Goal: Contribute content: Contribute content

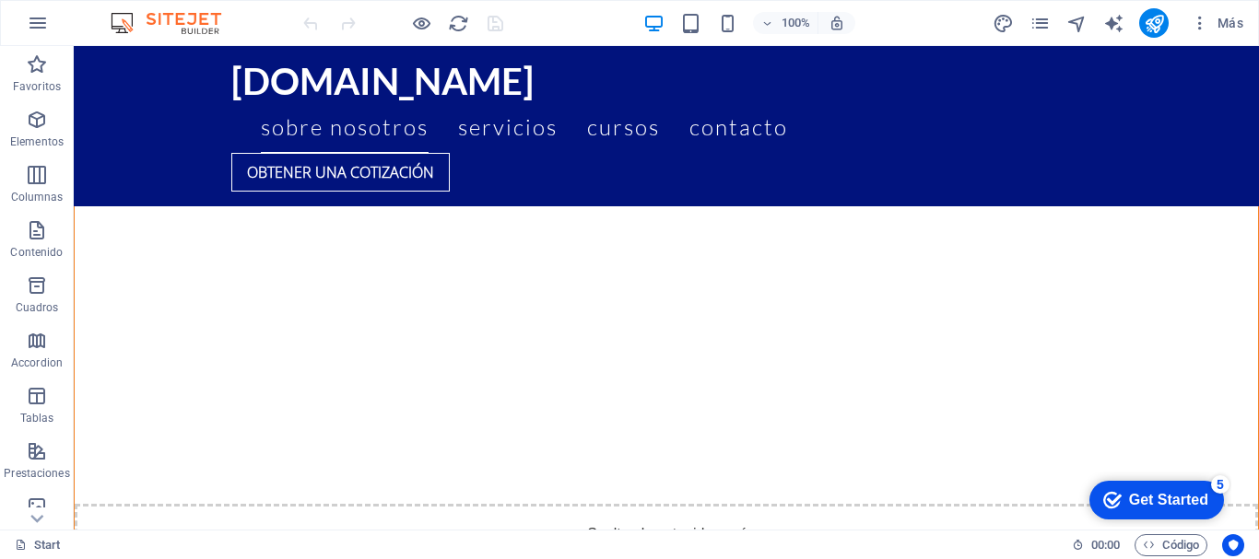
scroll to position [3353, 0]
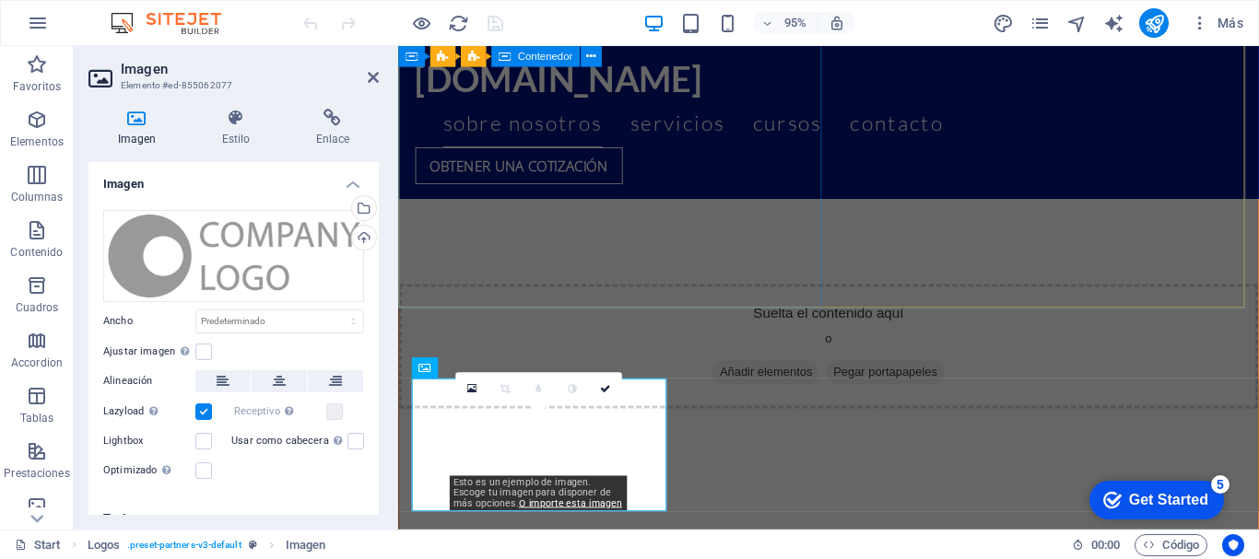
scroll to position [3805, 0]
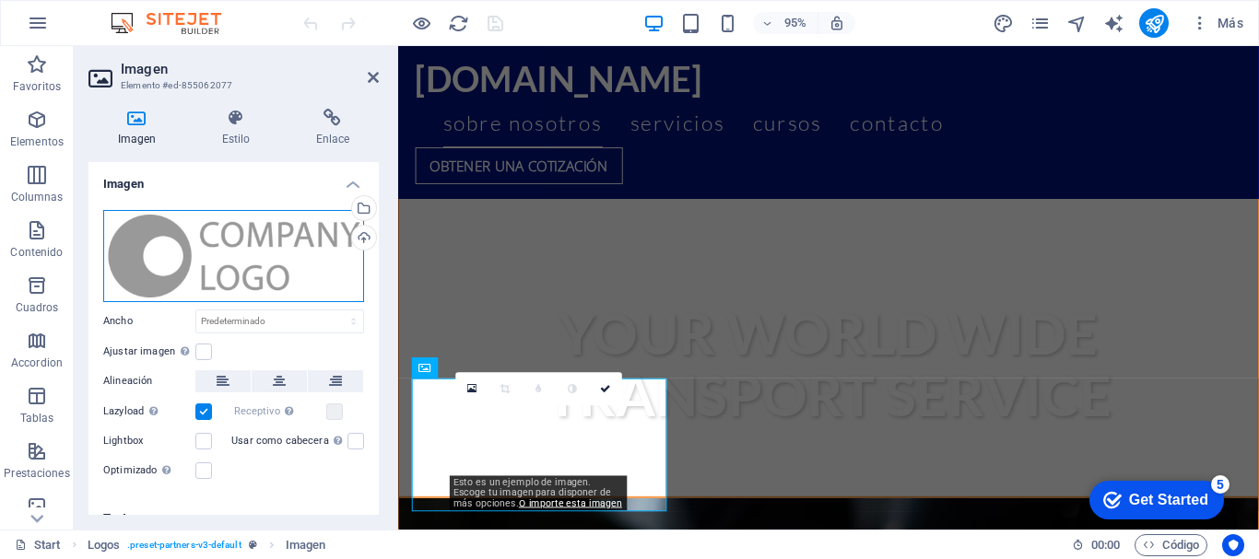
click at [210, 256] on div "Arrastra archivos aquí, haz clic para escoger archivos o selecciona archivos de…" at bounding box center [233, 256] width 261 height 92
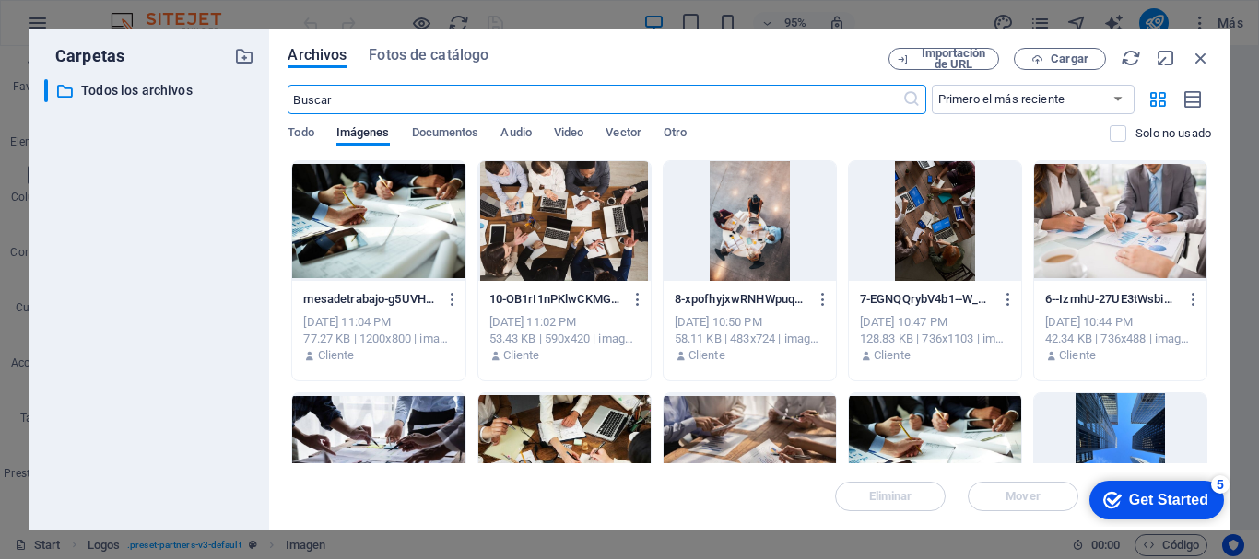
scroll to position [4287, 0]
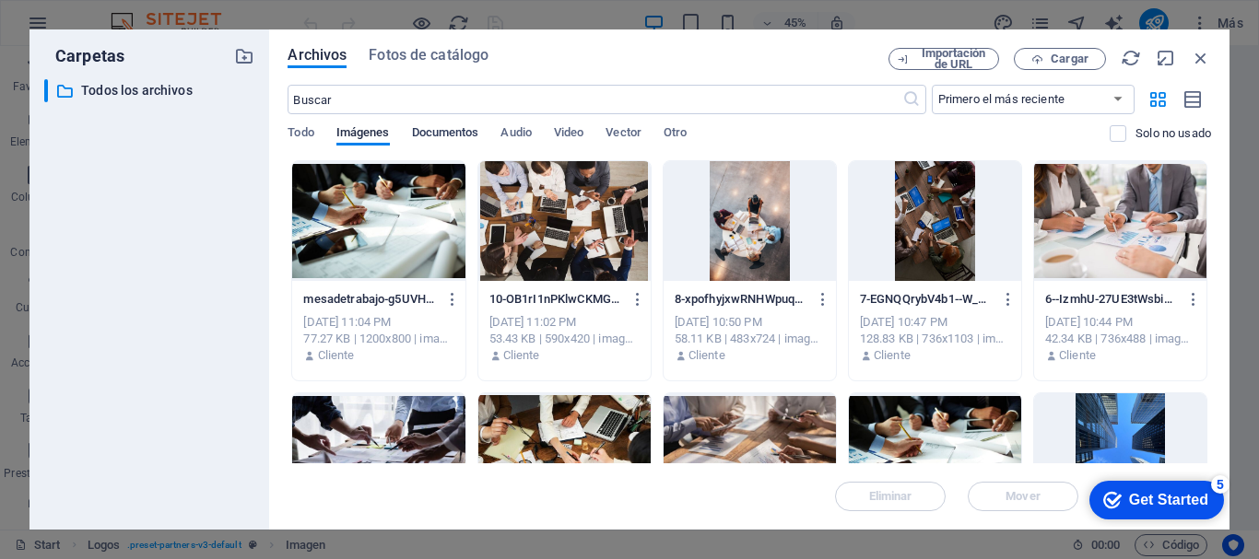
click at [431, 127] on span "Documentos" at bounding box center [445, 135] width 67 height 26
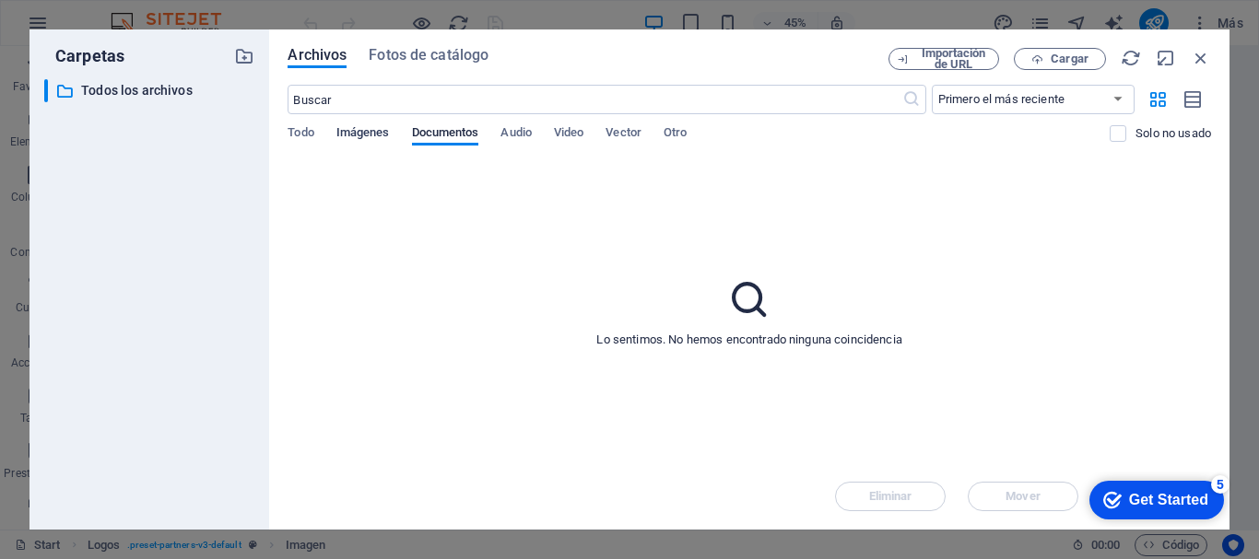
click at [381, 135] on span "Imágenes" at bounding box center [362, 135] width 53 height 26
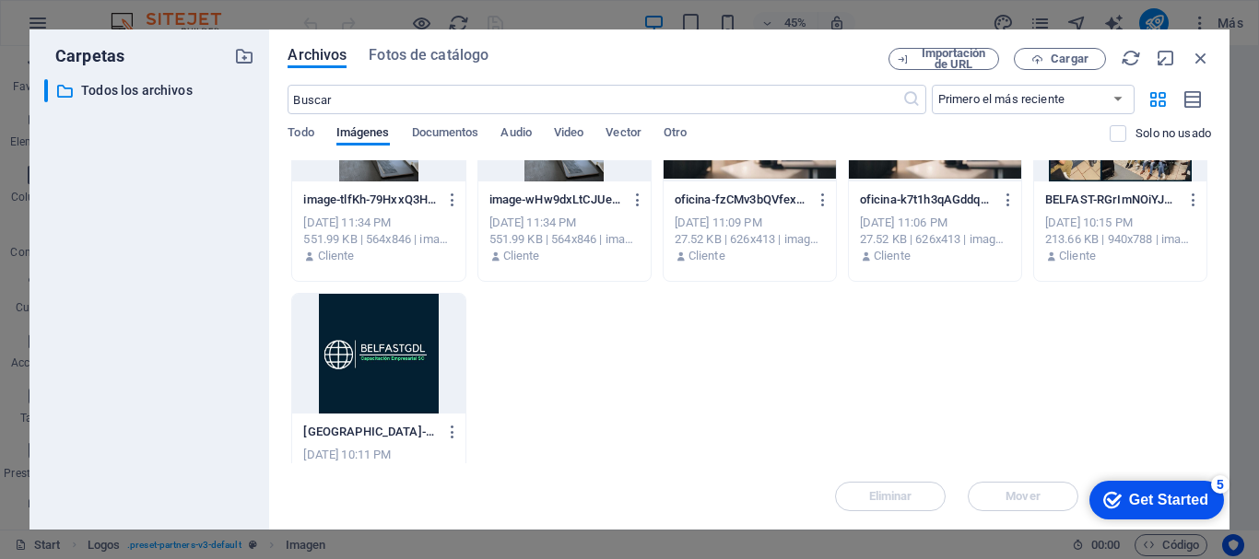
scroll to position [1079, 0]
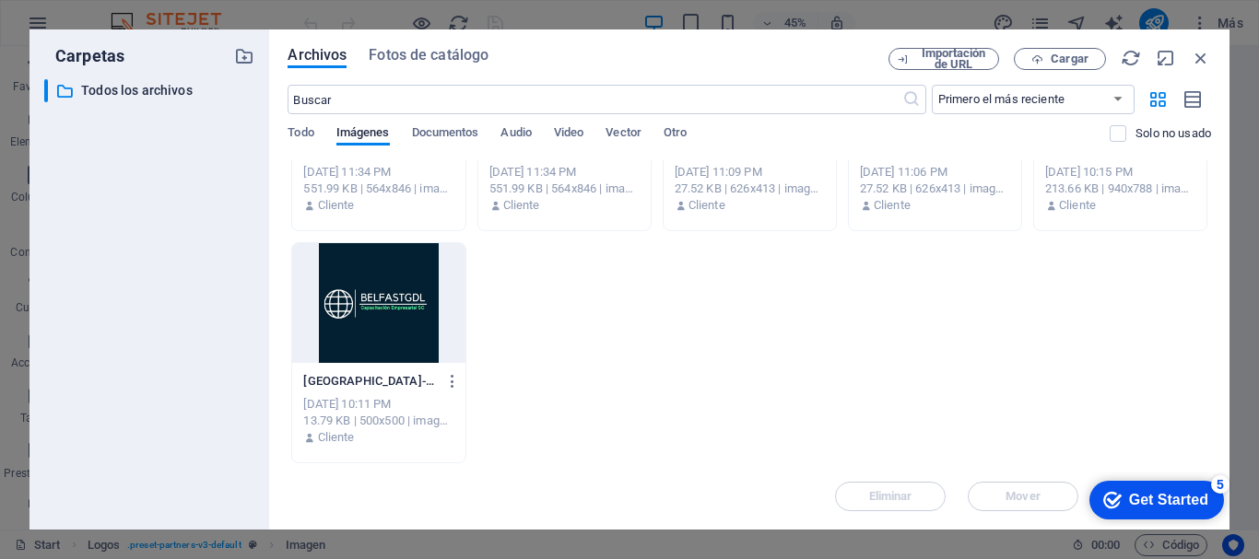
click at [1220, 428] on div "Archivos Fotos de catálogo Importación de URL Cargar ​ Primero el más reciente …" at bounding box center [749, 279] width 960 height 501
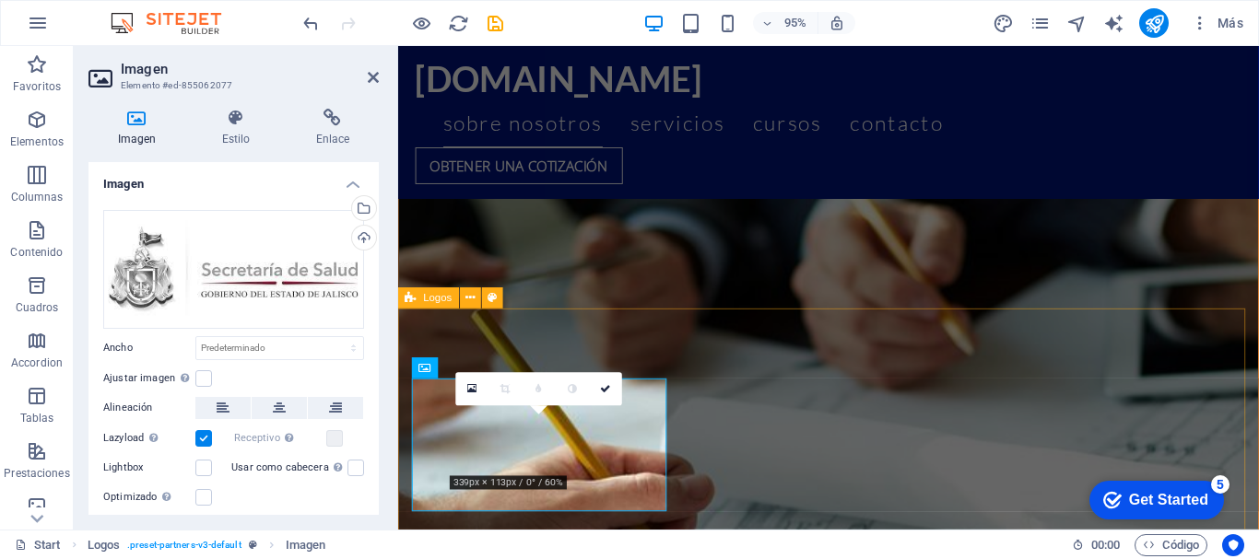
scroll to position [3805, 0]
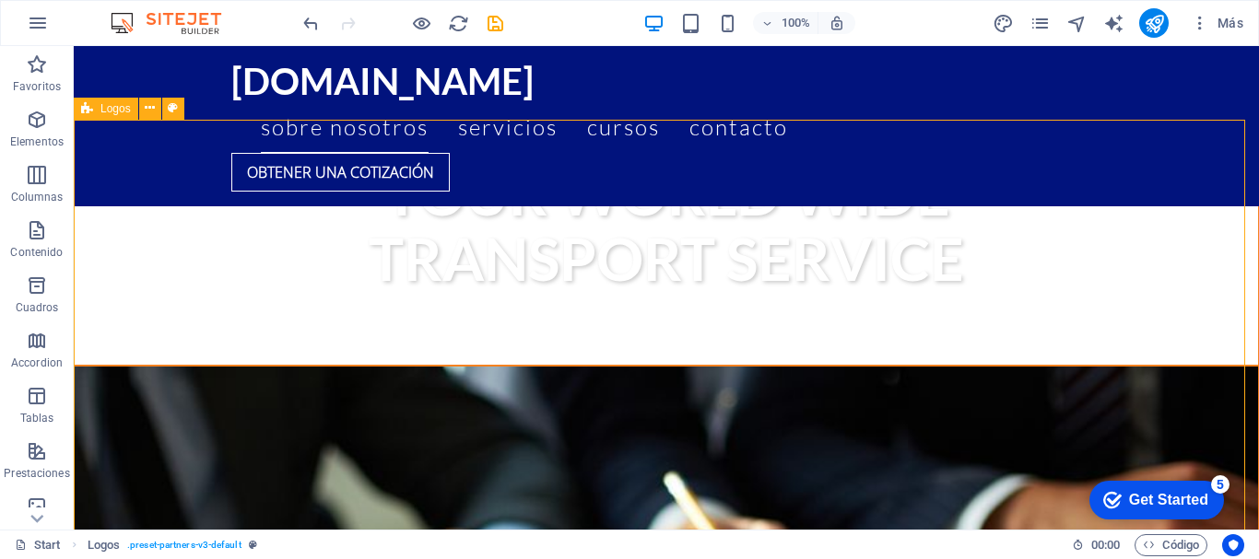
scroll to position [3353, 0]
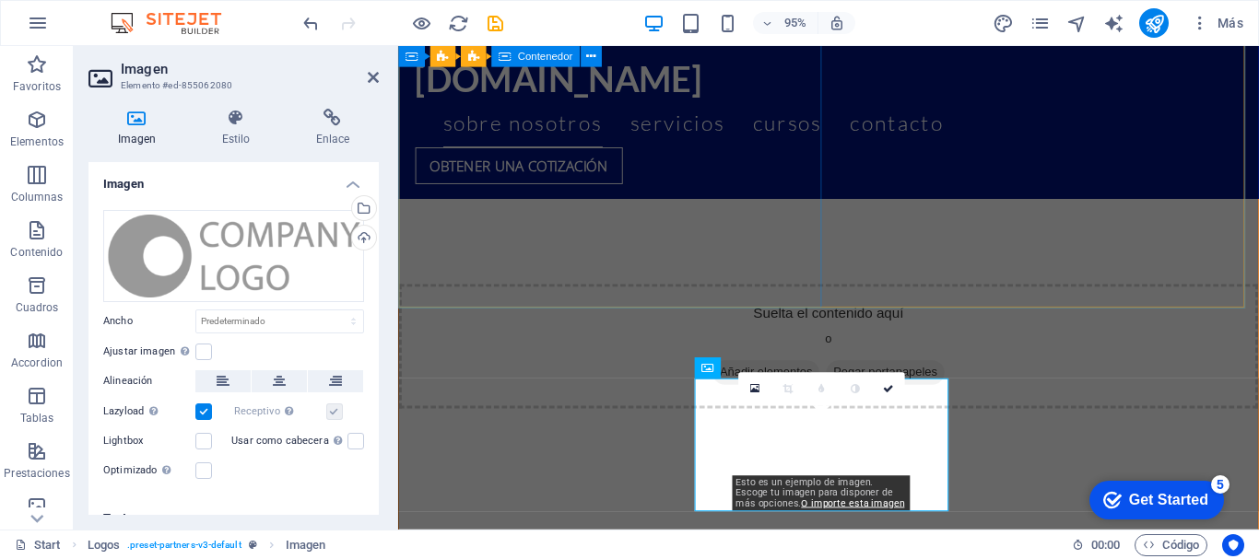
scroll to position [3805, 0]
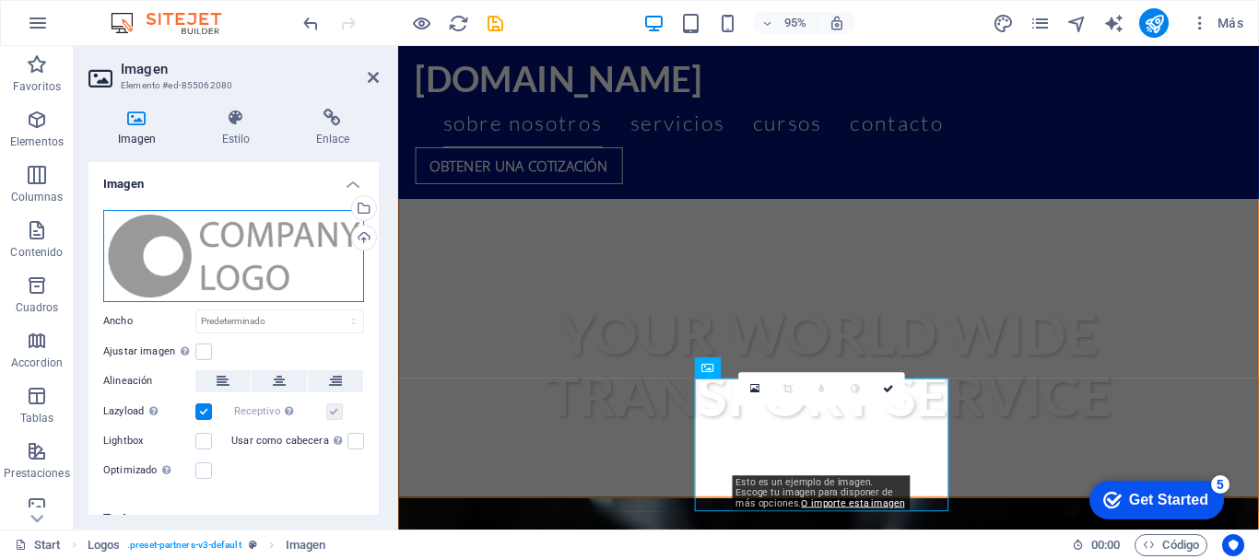
click at [226, 275] on div "Arrastra archivos aquí, haz clic para escoger archivos o selecciona archivos de…" at bounding box center [233, 256] width 261 height 92
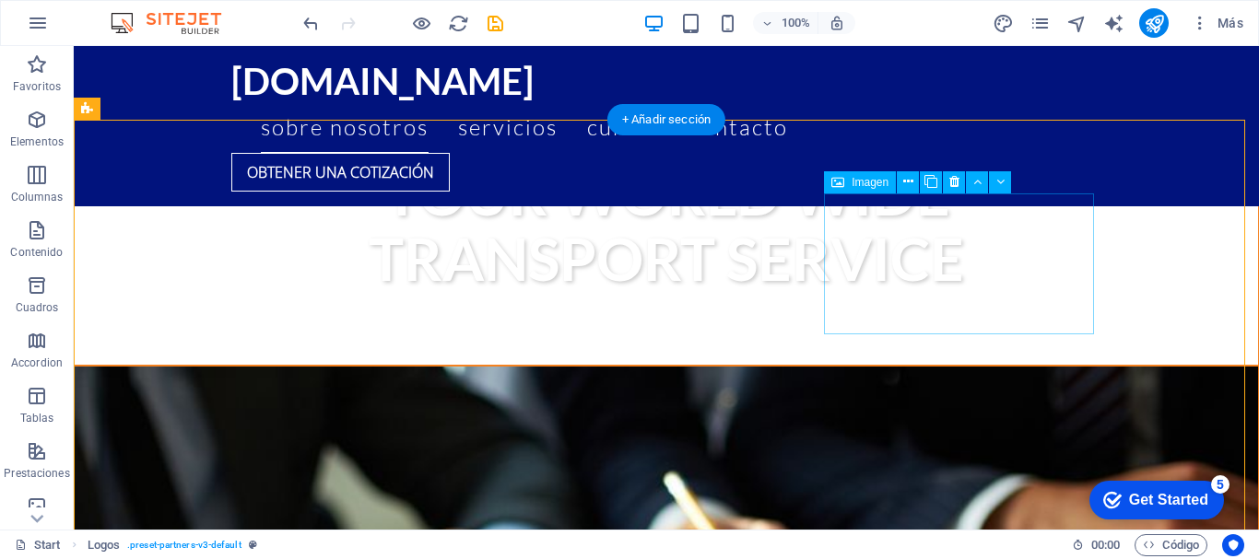
scroll to position [3353, 0]
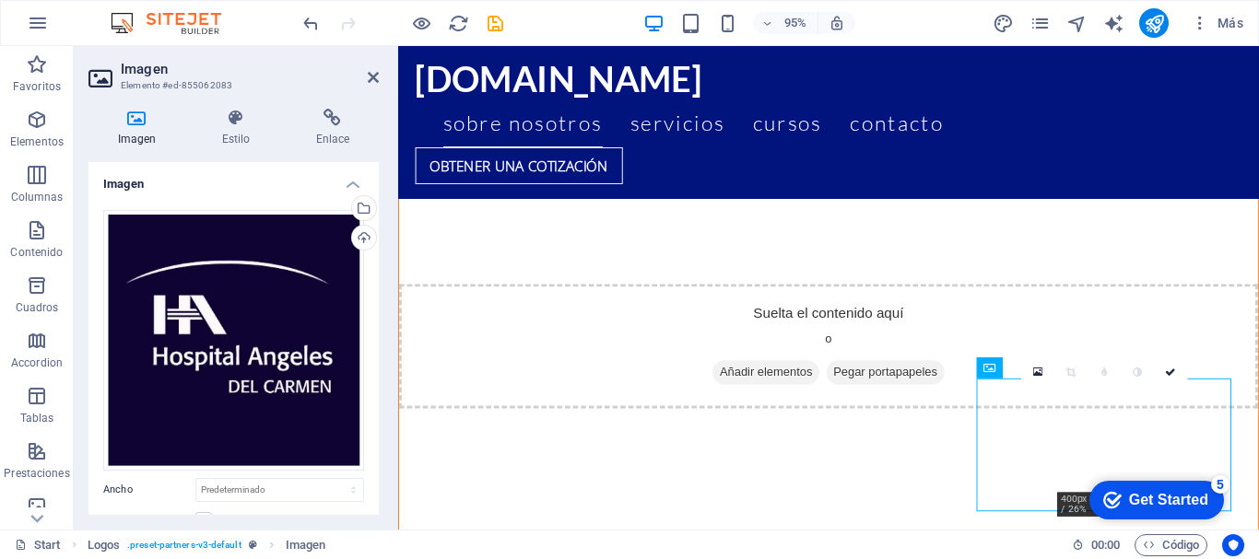
scroll to position [3805, 0]
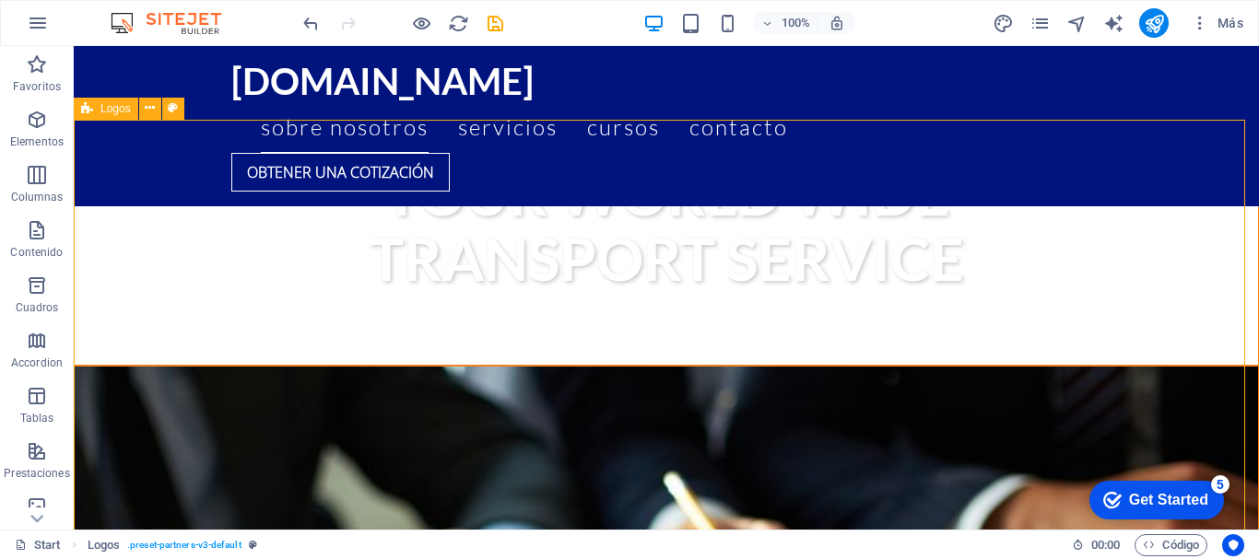
scroll to position [3353, 0]
